Goal: Task Accomplishment & Management: Use online tool/utility

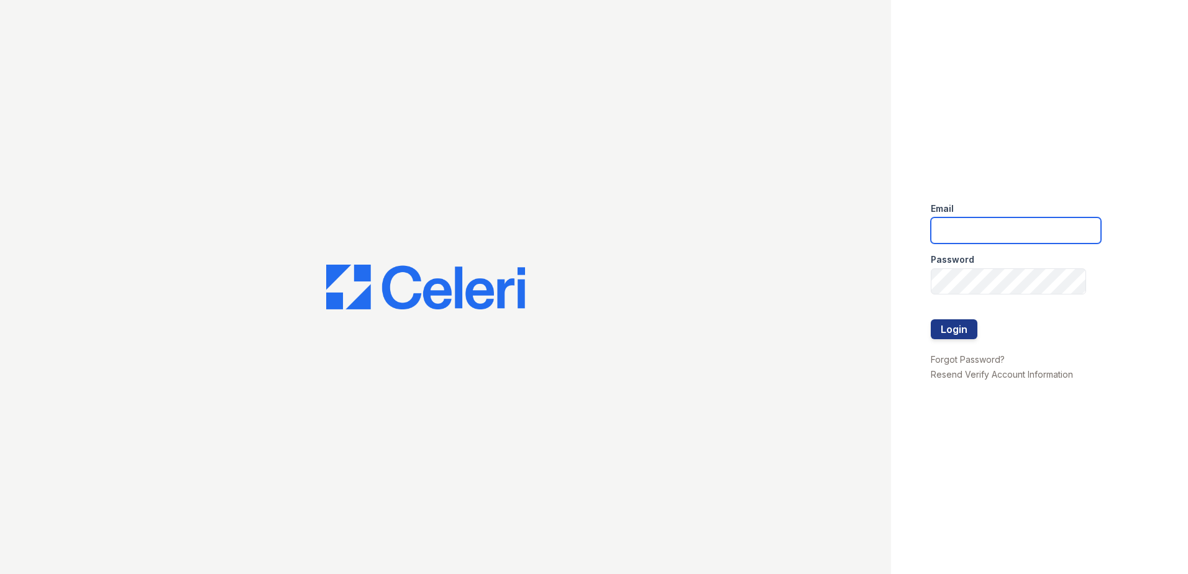
type input "renewmarinashores@trinity-pm.com"
click at [945, 341] on div at bounding box center [1016, 345] width 170 height 12
click at [962, 331] on button "Login" at bounding box center [954, 329] width 47 height 20
